Goal: Navigation & Orientation: Find specific page/section

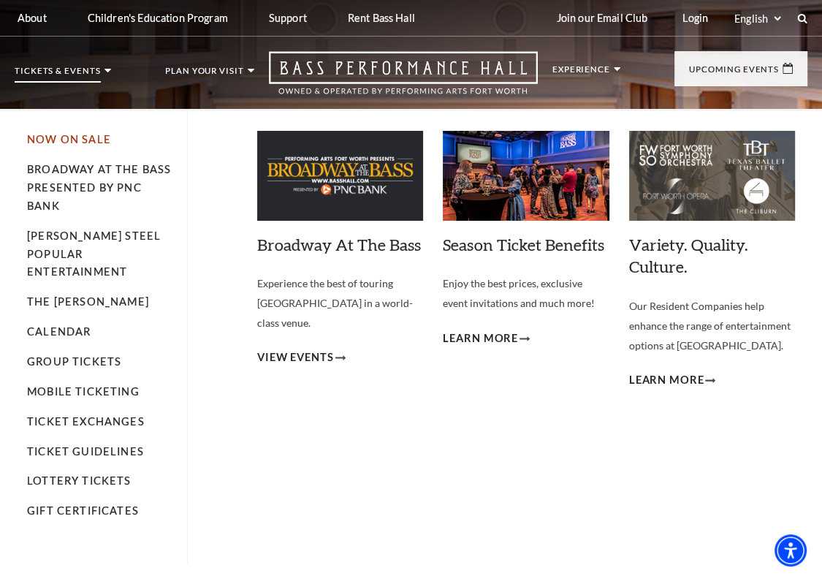
click at [99, 140] on link "Now On Sale" at bounding box center [69, 139] width 84 height 12
click at [73, 325] on link "Calendar" at bounding box center [59, 331] width 64 height 12
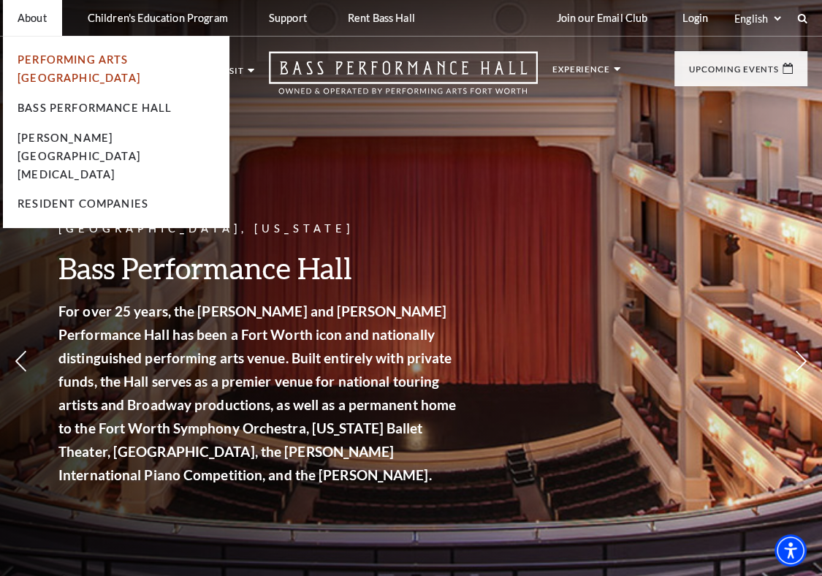
click at [64, 62] on link "Performing Arts [GEOGRAPHIC_DATA]" at bounding box center [79, 68] width 123 height 31
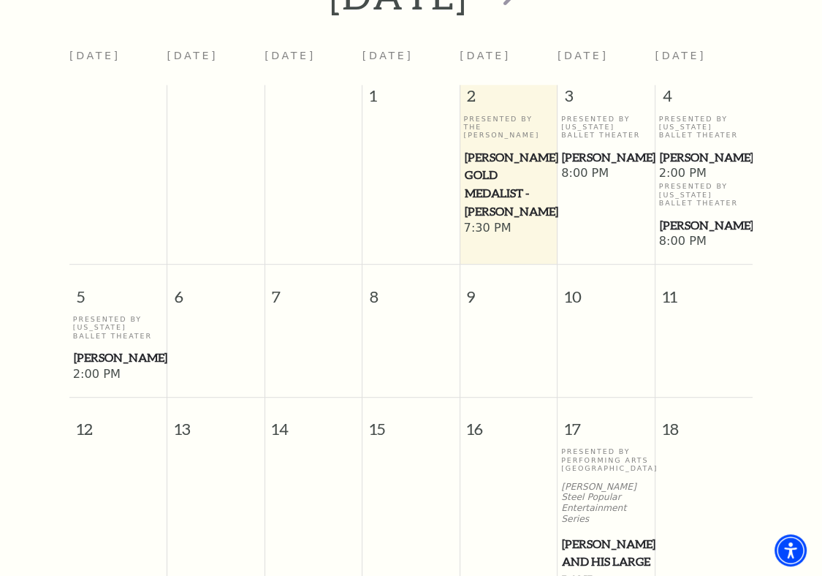
scroll to position [565, 0]
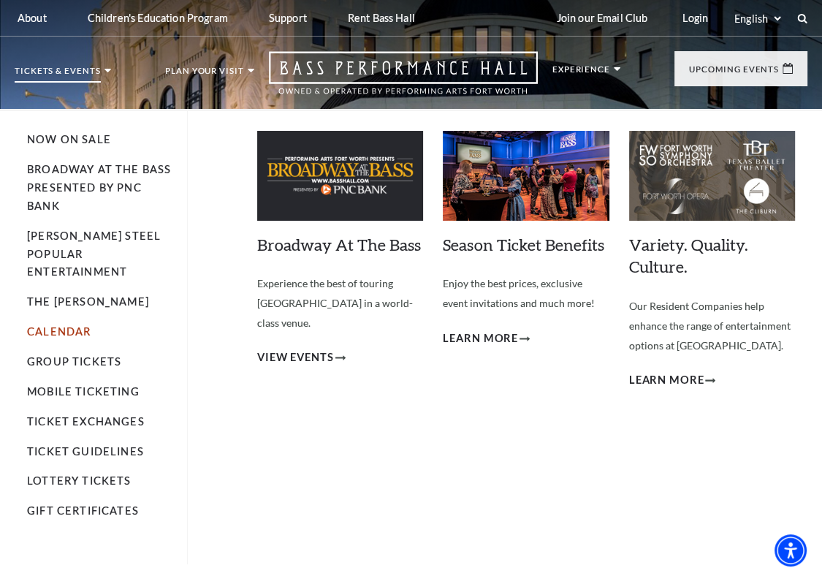
click at [70, 325] on link "Calendar" at bounding box center [59, 331] width 64 height 12
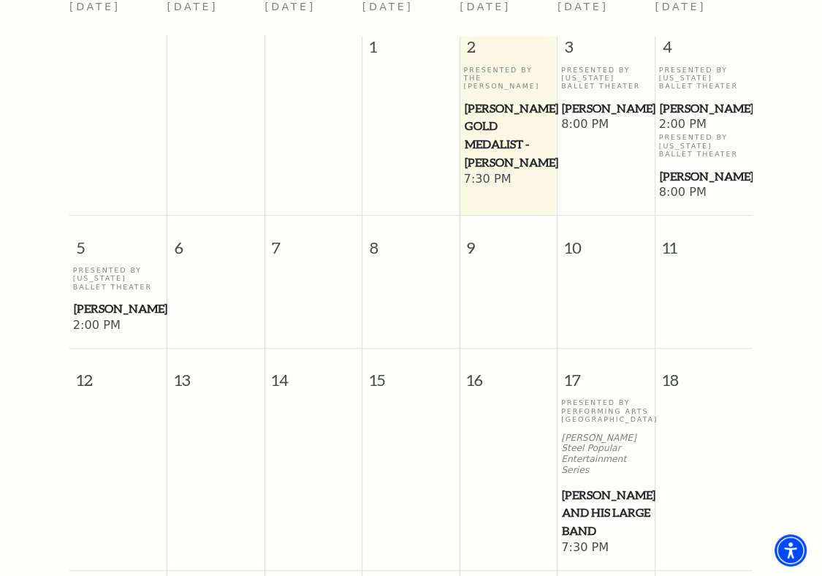
scroll to position [711, 0]
